Goal: Task Accomplishment & Management: Manage account settings

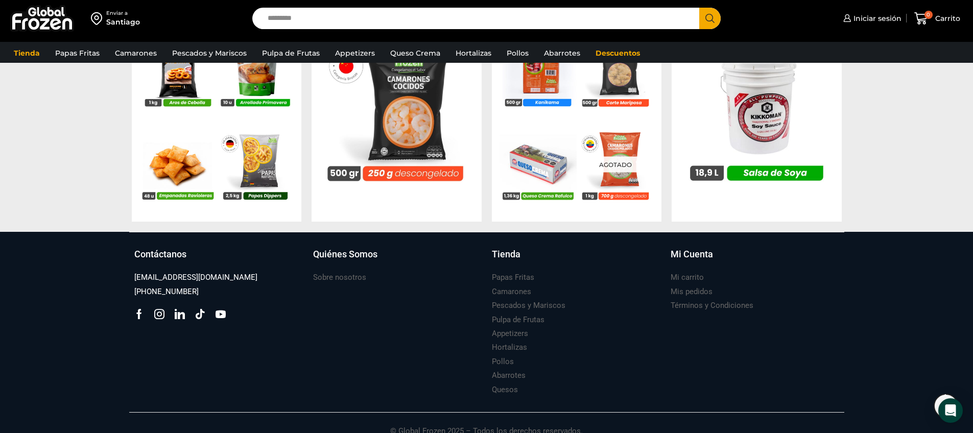
scroll to position [1070, 0]
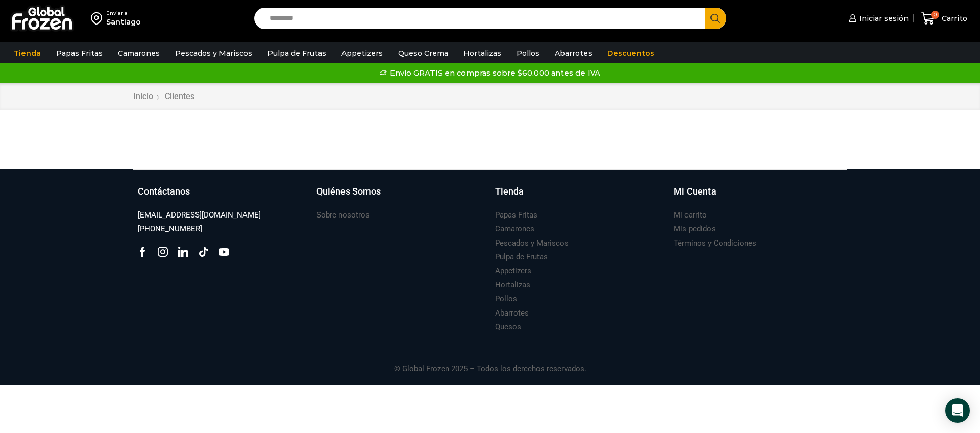
click at [877, 29] on div "Iniciar sesión Mi cuenta Login Register Iniciar sesión Por favor ingrese sus da…" at bounding box center [856, 19] width 234 height 24
click at [876, 23] on span "Iniciar sesión" at bounding box center [883, 18] width 52 height 10
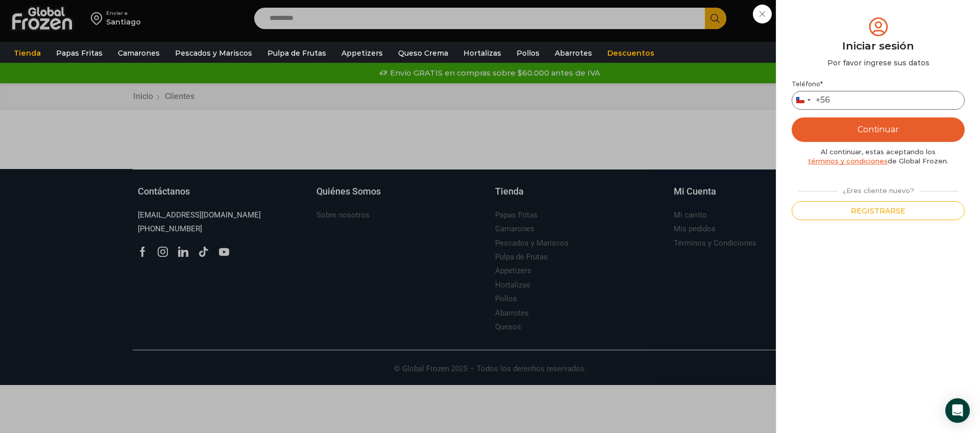
click at [849, 103] on input "Teléfono *" at bounding box center [878, 100] width 173 height 19
type input "*********"
click at [880, 128] on button "Continuar" at bounding box center [878, 129] width 173 height 25
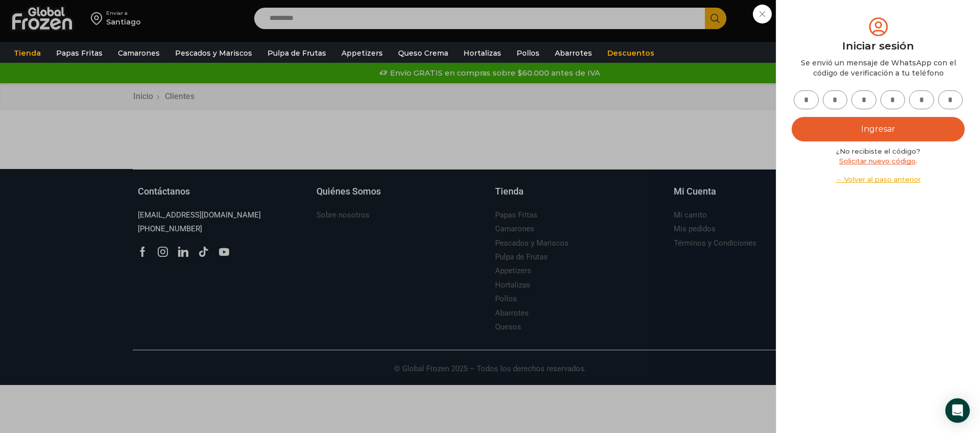
click at [806, 98] on input "text" at bounding box center [806, 99] width 25 height 19
type input "*"
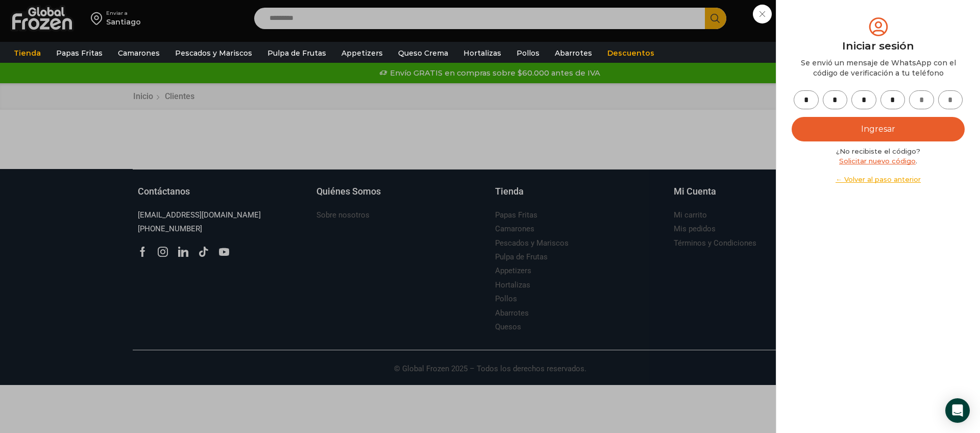
type input "*"
click at [792, 117] on button "Ingresar" at bounding box center [878, 129] width 173 height 25
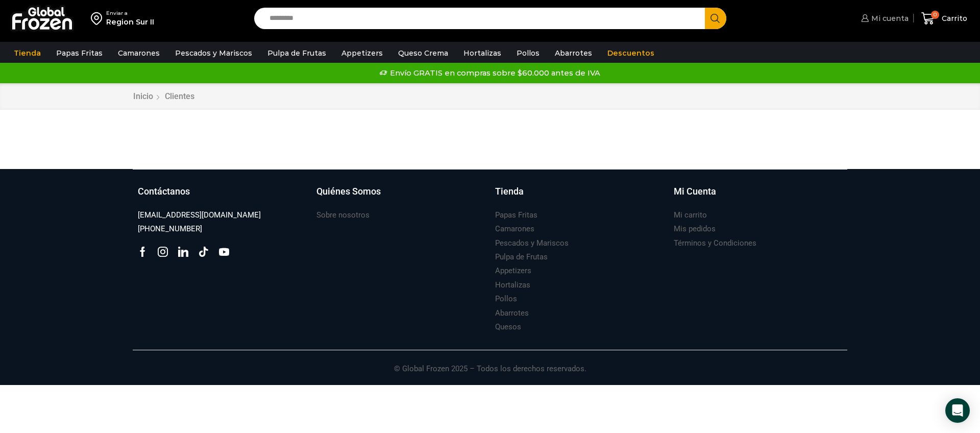
click at [895, 12] on link "Mi cuenta" at bounding box center [884, 18] width 50 height 20
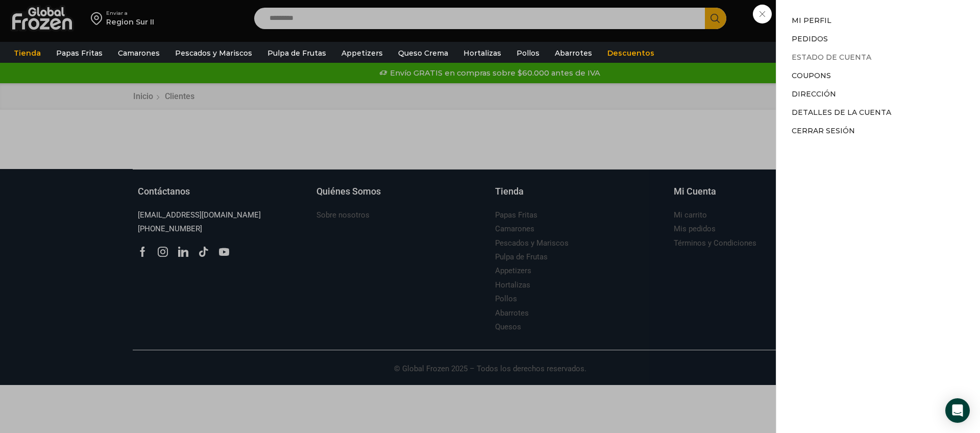
click at [841, 59] on link "Estado de Cuenta" at bounding box center [832, 57] width 80 height 9
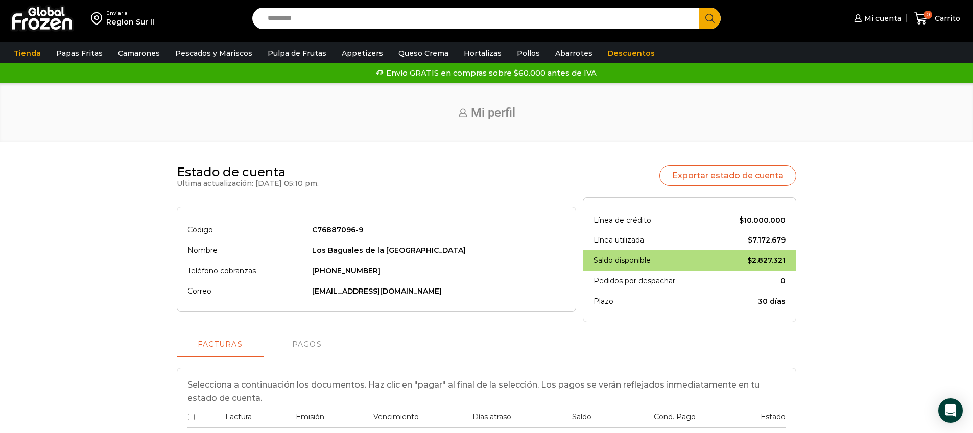
click at [118, 18] on div "Region Sur II" at bounding box center [130, 22] width 48 height 10
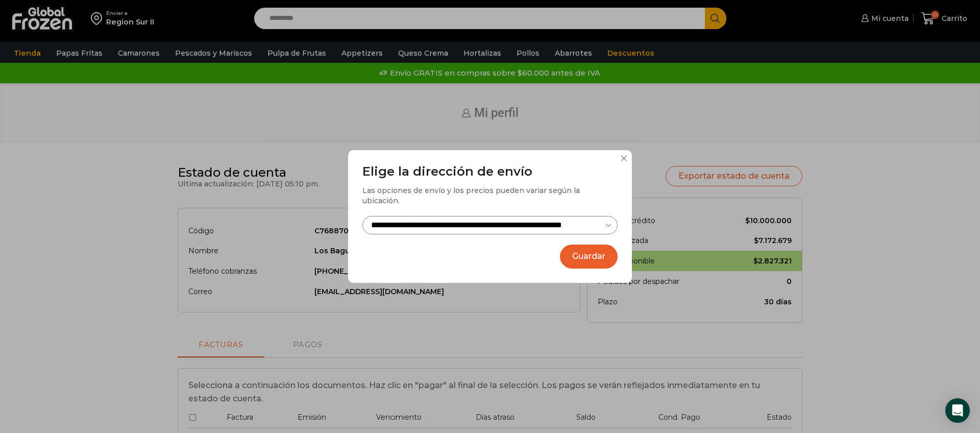
click at [529, 221] on select "**********" at bounding box center [490, 225] width 255 height 19
select select "**********"
click at [363, 216] on select "**********" at bounding box center [490, 225] width 255 height 19
click at [596, 250] on button "Guardar" at bounding box center [589, 257] width 58 height 24
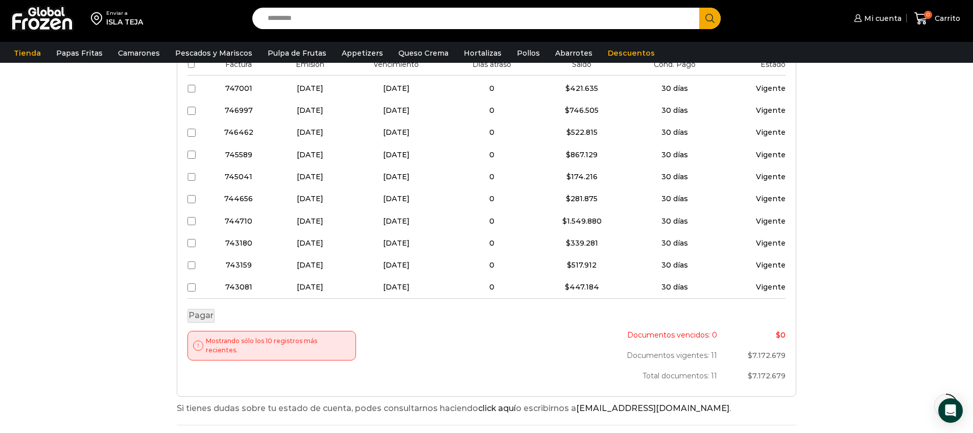
scroll to position [388, 0]
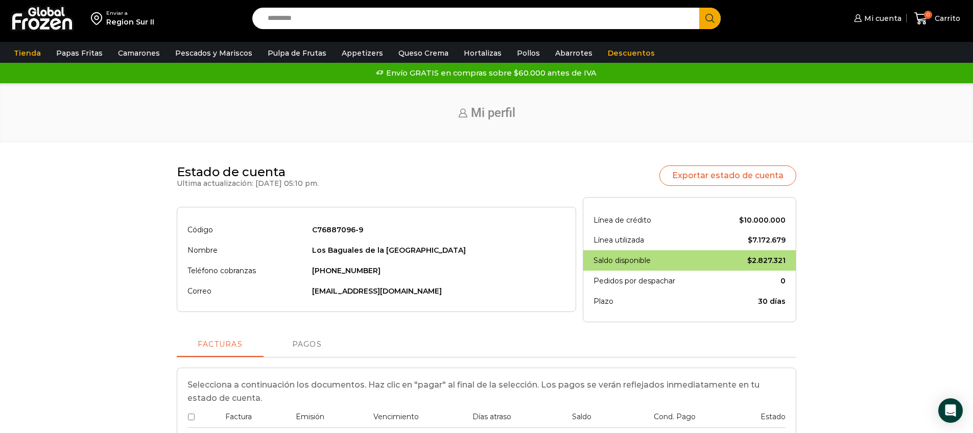
click at [321, 349] on link "Pagos" at bounding box center [306, 344] width 87 height 25
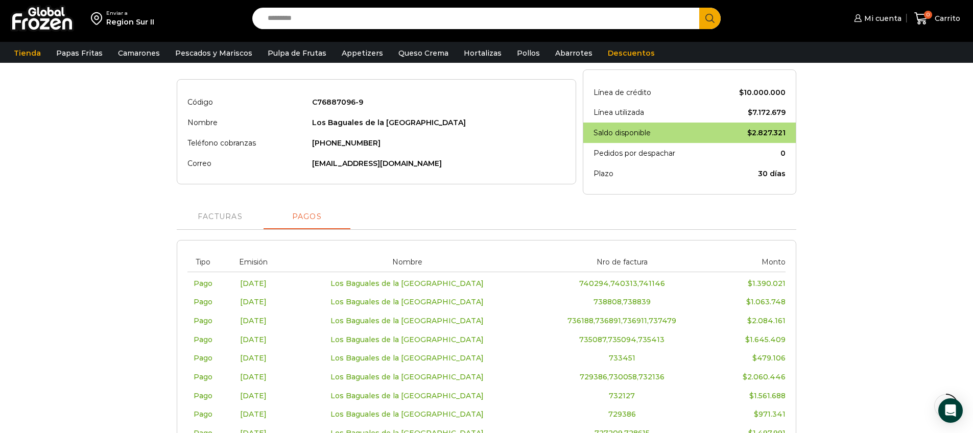
scroll to position [137, 0]
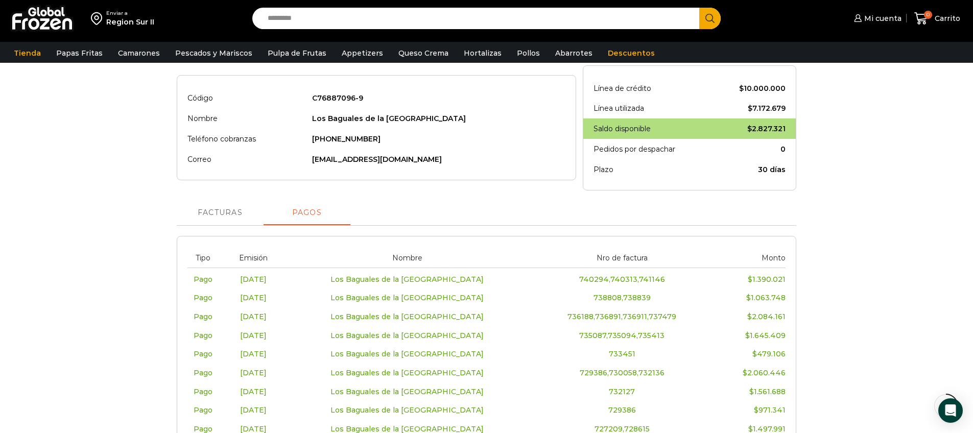
click at [228, 211] on span "Facturas" at bounding box center [220, 213] width 45 height 8
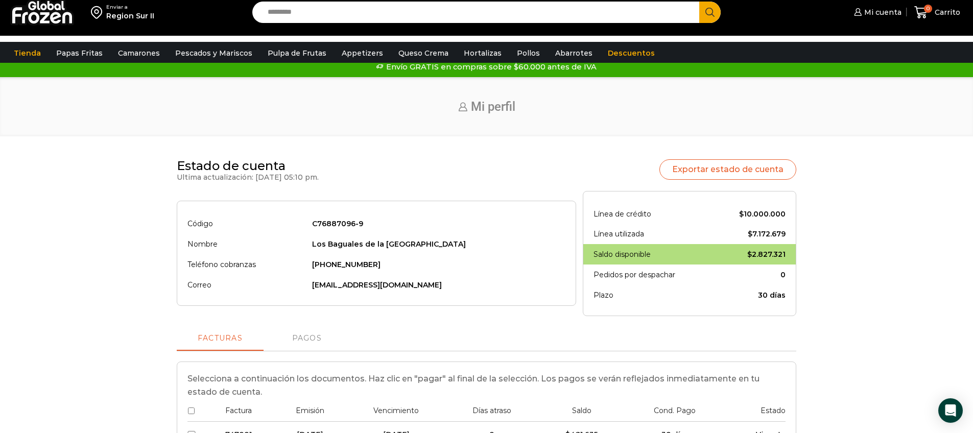
scroll to position [0, 0]
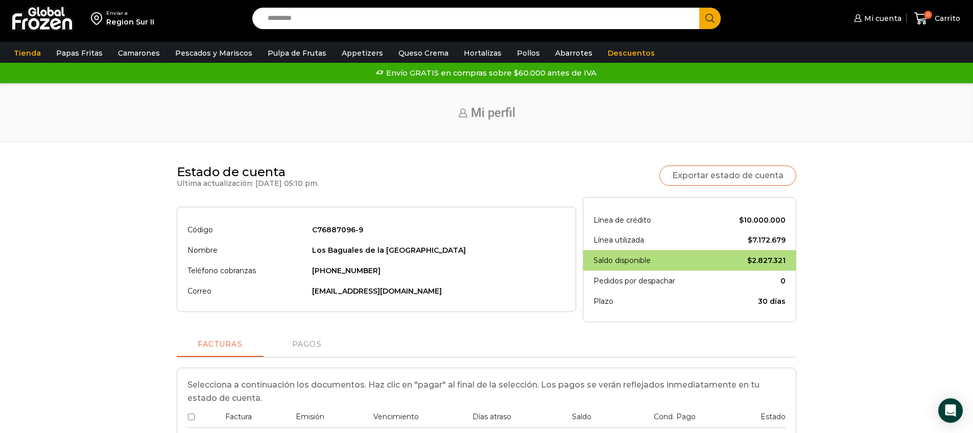
click at [744, 179] on link "Exportar estado de cuenta" at bounding box center [727, 175] width 137 height 20
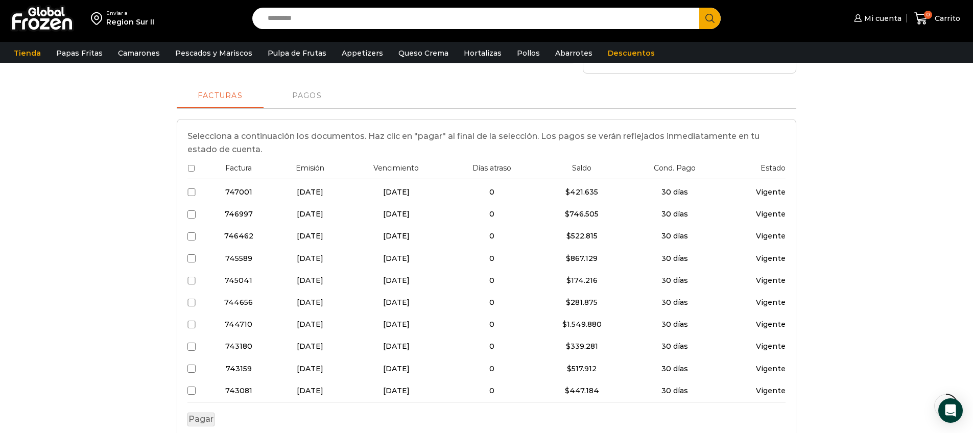
scroll to position [270, 0]
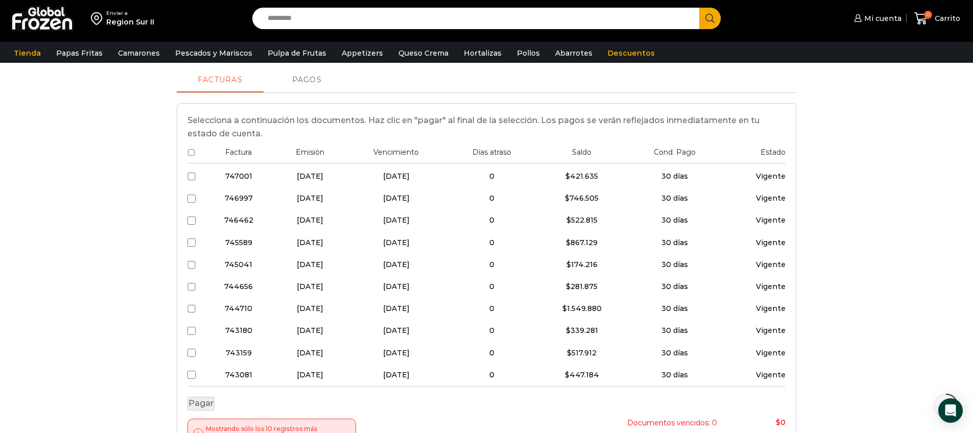
click at [302, 82] on span "Pagos" at bounding box center [307, 80] width 30 height 8
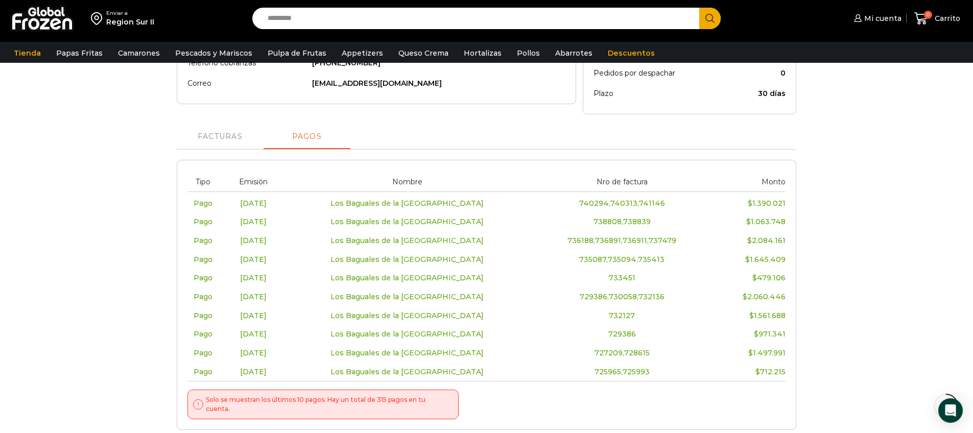
scroll to position [257, 0]
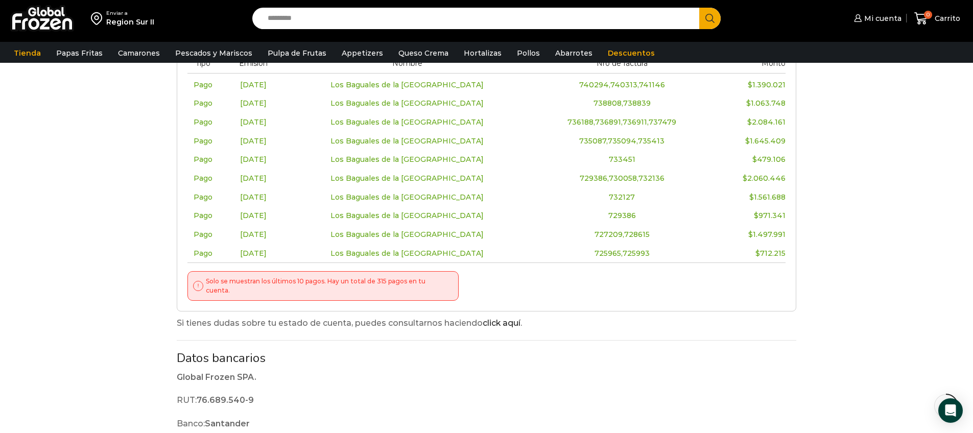
click at [434, 288] on div "Solo se muestran los últimos 10 pagos. Hay un total de 315 pagos en tu cuenta." at bounding box center [322, 286] width 271 height 30
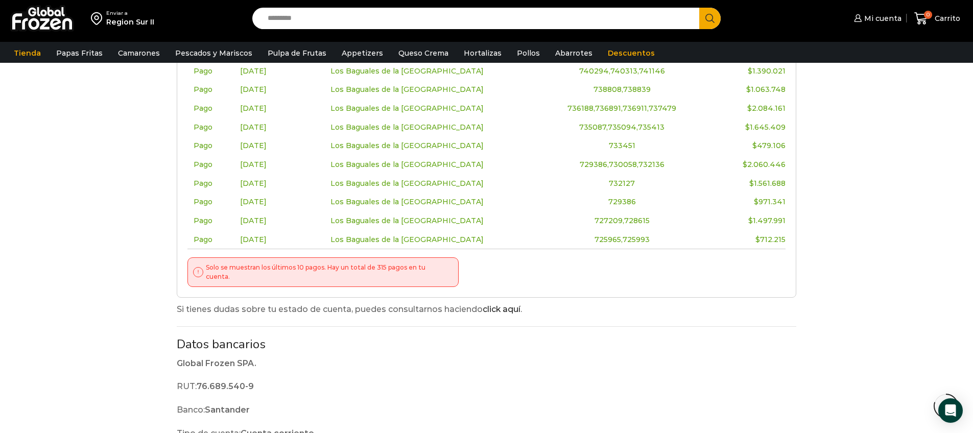
scroll to position [327, 0]
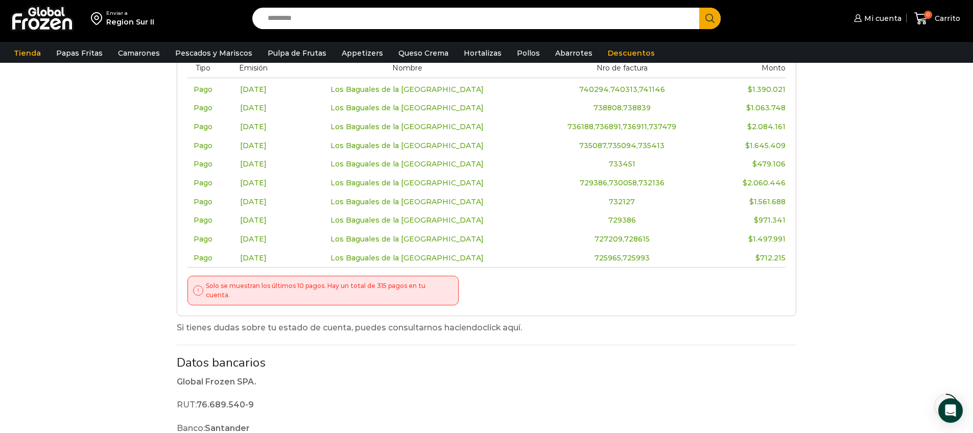
click at [513, 323] on link "click aquí" at bounding box center [502, 328] width 38 height 10
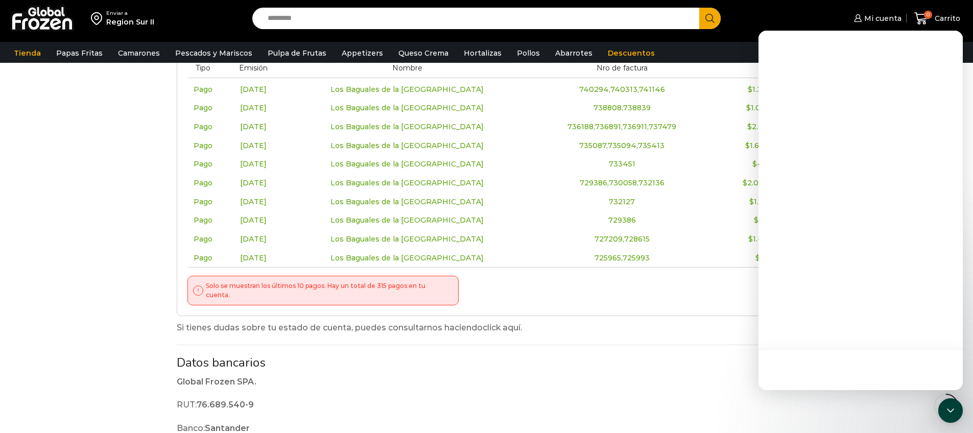
scroll to position [0, 0]
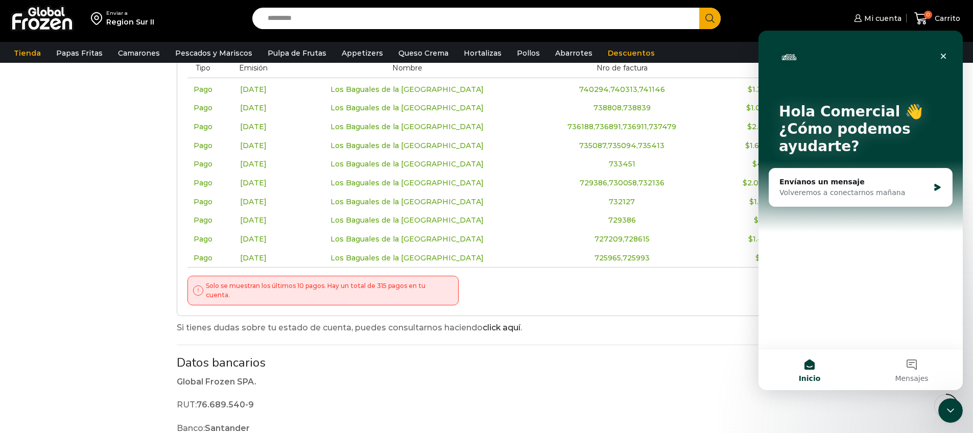
click at [644, 255] on td "725965,725993" at bounding box center [622, 258] width 181 height 19
click at [943, 56] on icon "Cerrar" at bounding box center [944, 57] width 6 height 6
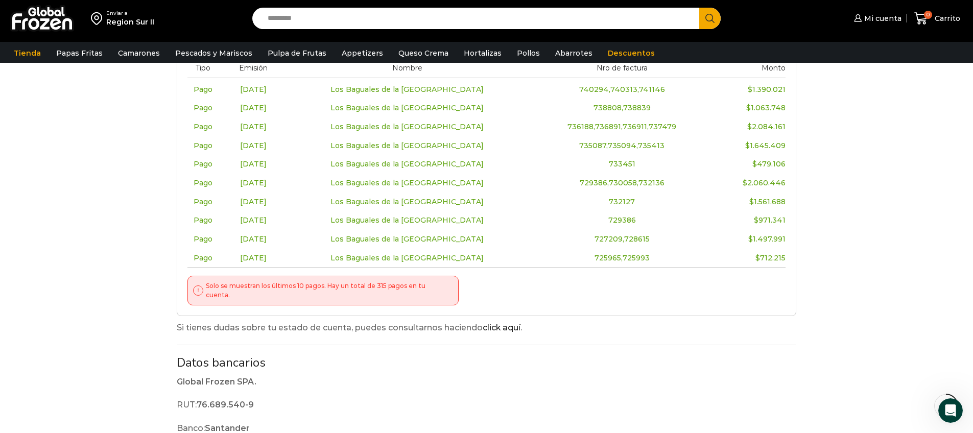
click at [621, 210] on td "732127" at bounding box center [622, 201] width 181 height 19
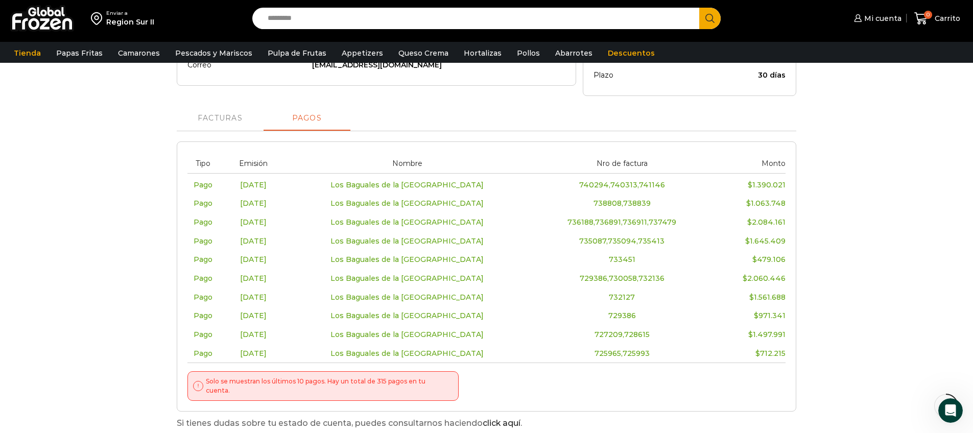
scroll to position [115, 0]
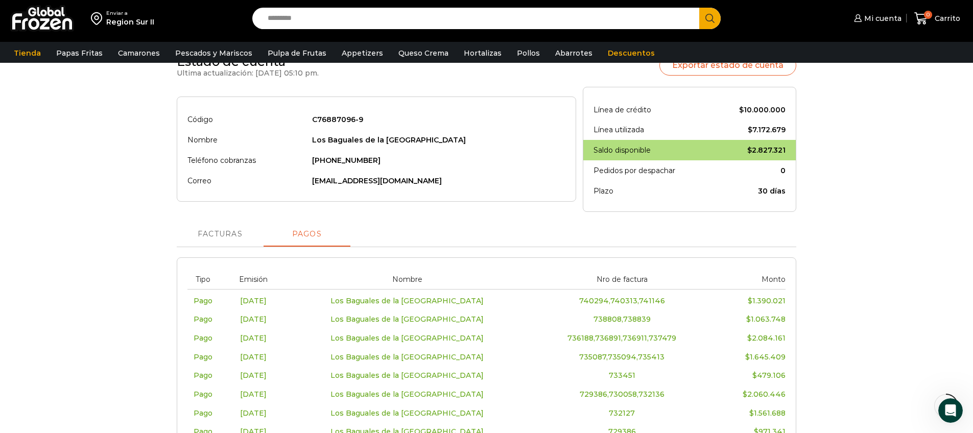
click at [232, 234] on span "Facturas" at bounding box center [220, 234] width 45 height 8
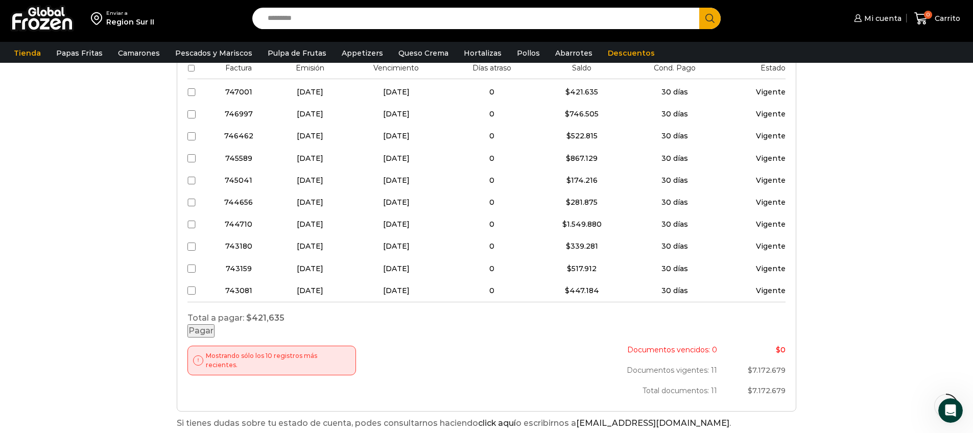
scroll to position [367, 0]
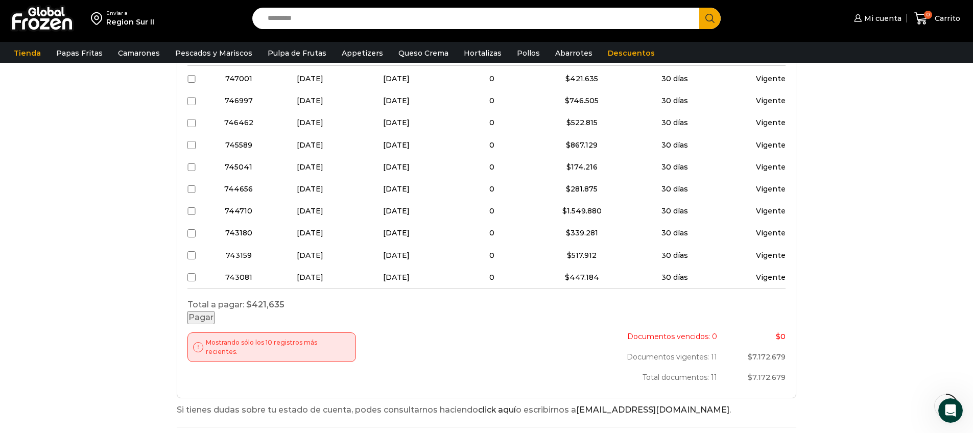
click at [214, 325] on button "Pagar" at bounding box center [200, 318] width 27 height 14
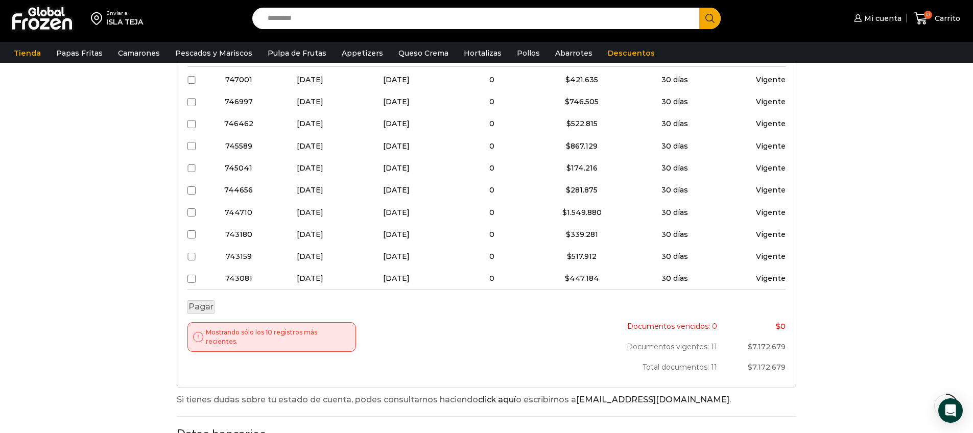
scroll to position [365, 0]
